Goal: Contribute content

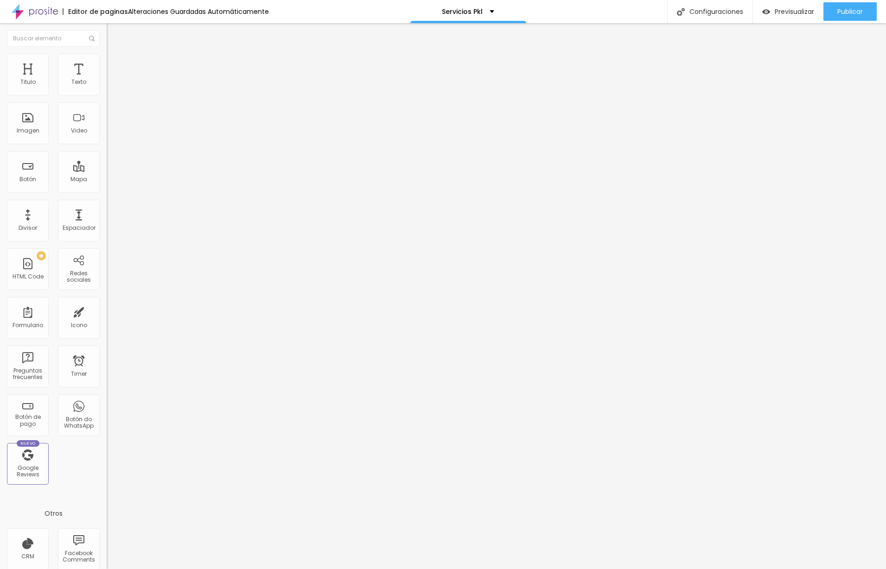
click at [107, 191] on input "[URL][DOMAIN_NAME]" at bounding box center [162, 186] width 111 height 9
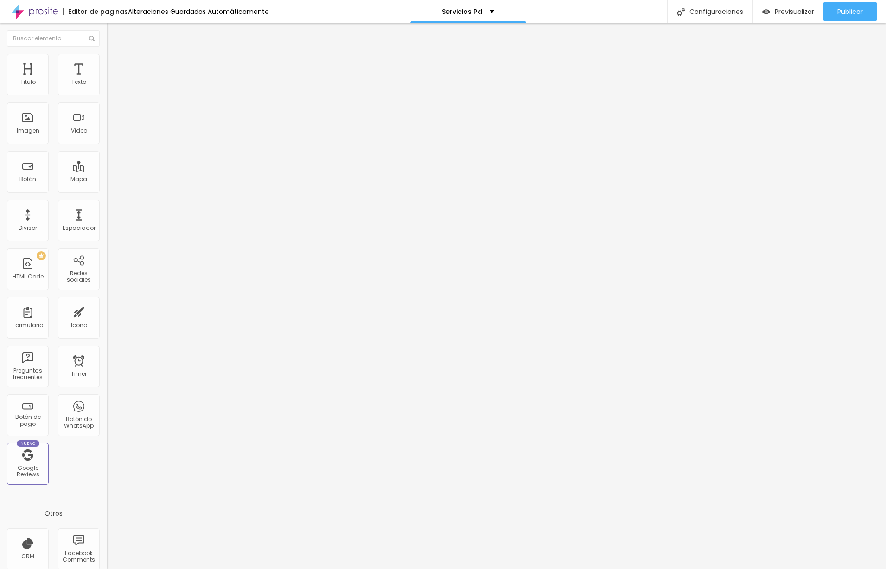
paste input "[DOMAIN_NAME][URL]"
type input "[DOMAIN_NAME][URL]"
click at [107, 185] on input "[URL][DOMAIN_NAME]" at bounding box center [162, 186] width 111 height 9
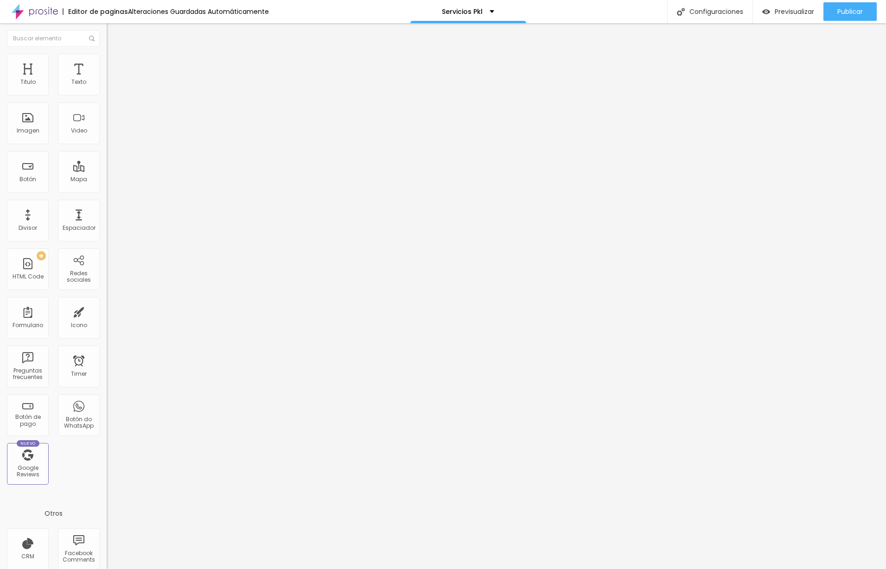
click at [107, 191] on input "[URL][DOMAIN_NAME]" at bounding box center [162, 186] width 111 height 9
paste input "text"
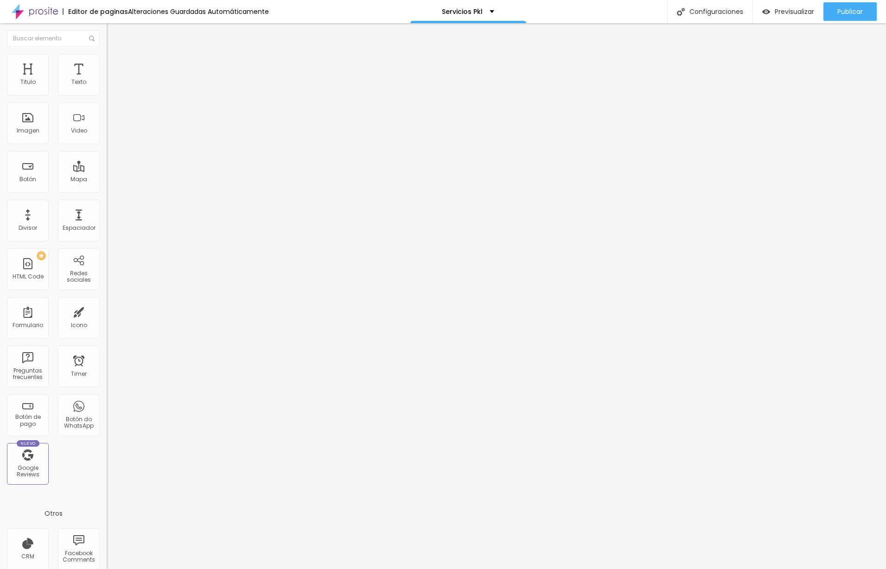
type input "[DOMAIN_NAME][URL]"
click at [107, 190] on input "[URL][DOMAIN_NAME]" at bounding box center [162, 186] width 111 height 9
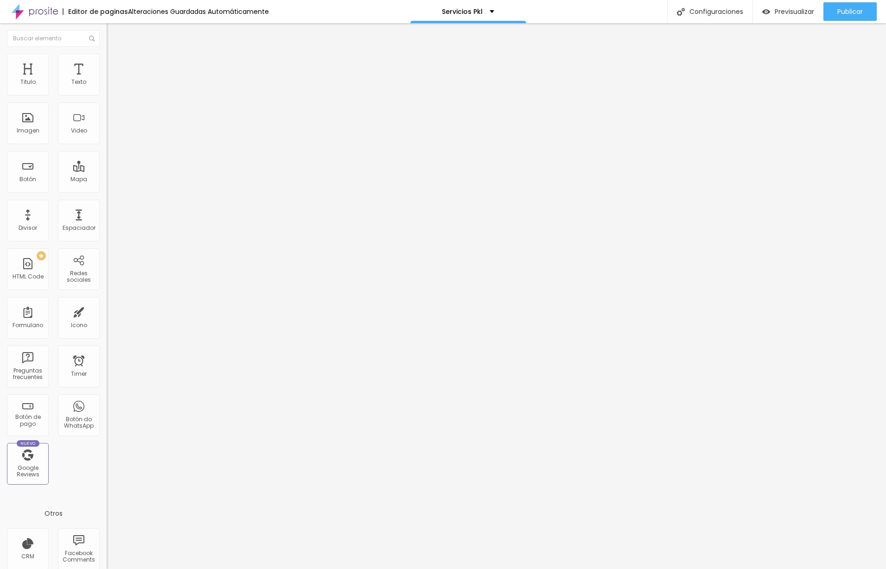
click at [107, 191] on input "[URL][DOMAIN_NAME]" at bounding box center [162, 186] width 111 height 9
paste input "text"
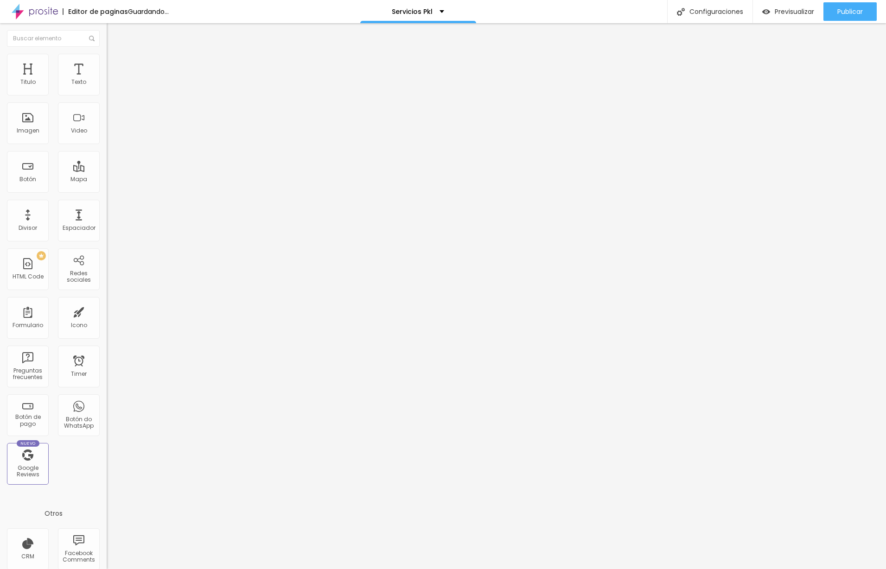
type input "[DOMAIN_NAME][URL]"
click at [107, 191] on input "[URL][DOMAIN_NAME]" at bounding box center [162, 186] width 111 height 9
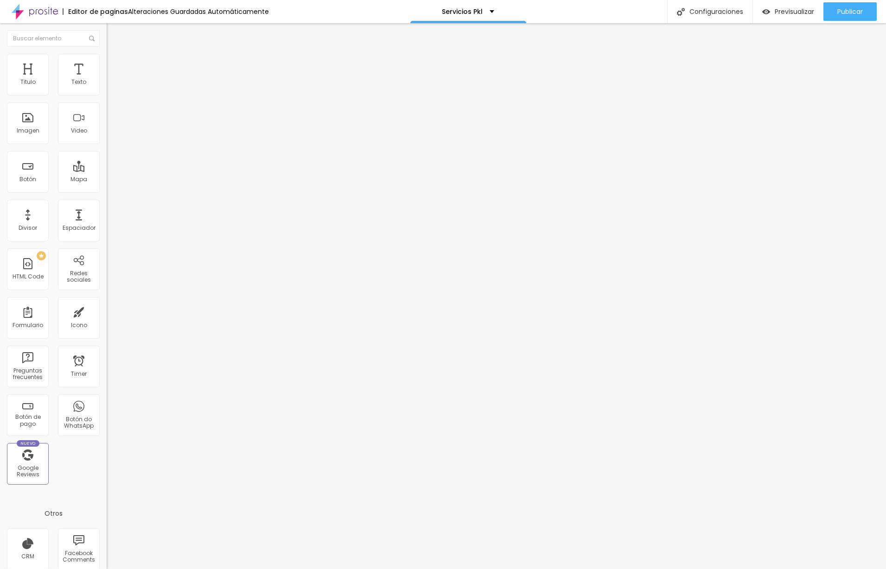
click at [107, 191] on input "[URL][DOMAIN_NAME]" at bounding box center [162, 186] width 111 height 9
paste input "text"
type input "[DOMAIN_NAME][URL]"
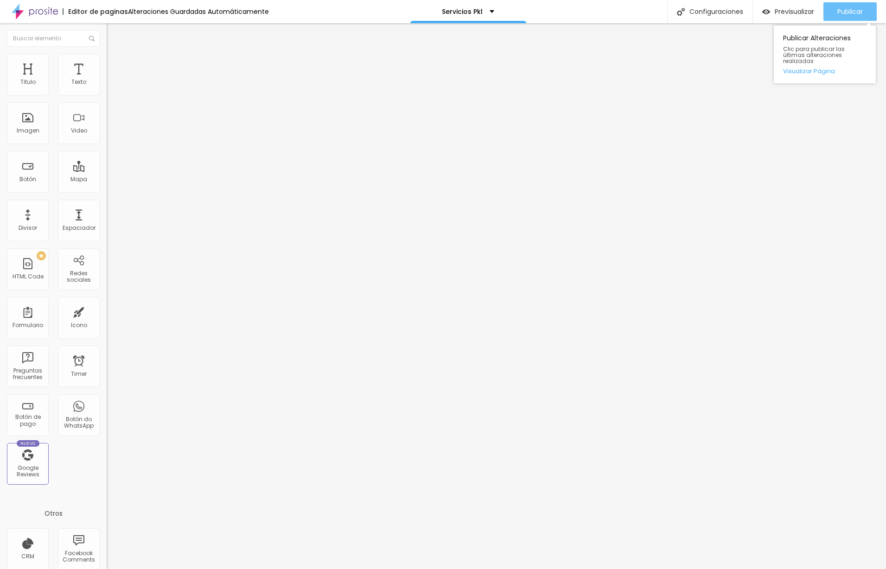
click at [865, 9] on button "Publicar" at bounding box center [849, 11] width 53 height 19
